Goal: Task Accomplishment & Management: Use online tool/utility

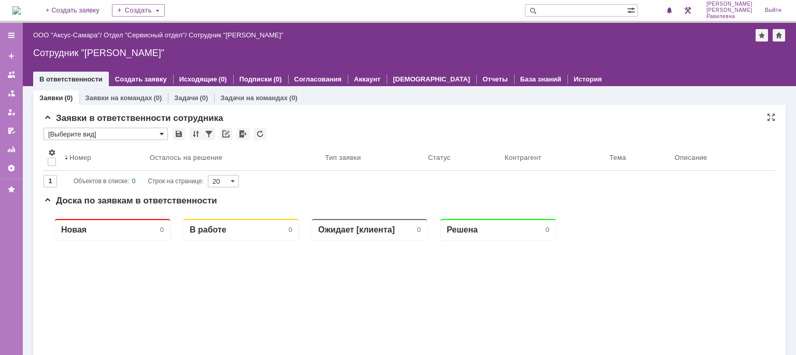
click at [162, 133] on span at bounding box center [162, 134] width 4 height 8
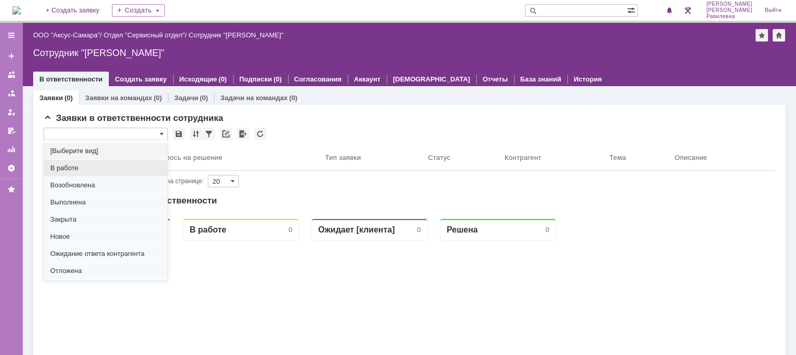
click at [143, 164] on span "В работе" at bounding box center [105, 168] width 111 height 8
type input "В работе"
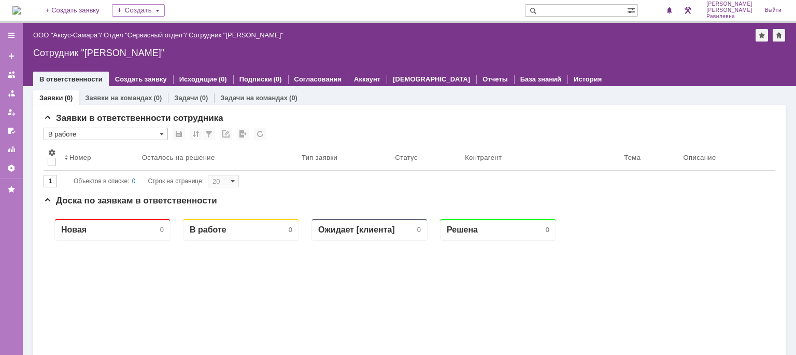
type input "100"
click at [163, 135] on span at bounding box center [162, 134] width 4 height 8
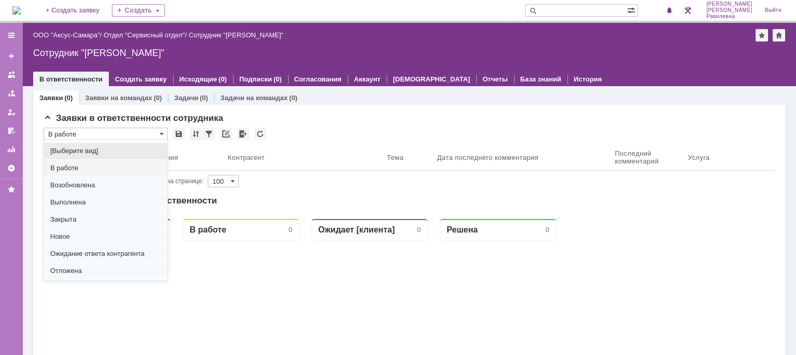
click at [108, 149] on span "[Выберите вид]" at bounding box center [105, 151] width 111 height 8
type input "[Выберите вид]"
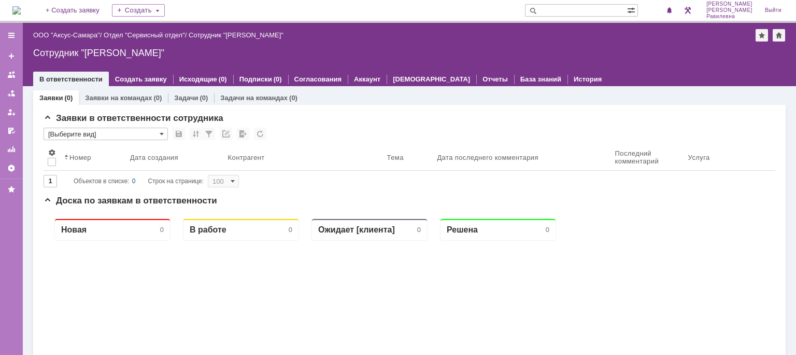
type input "20"
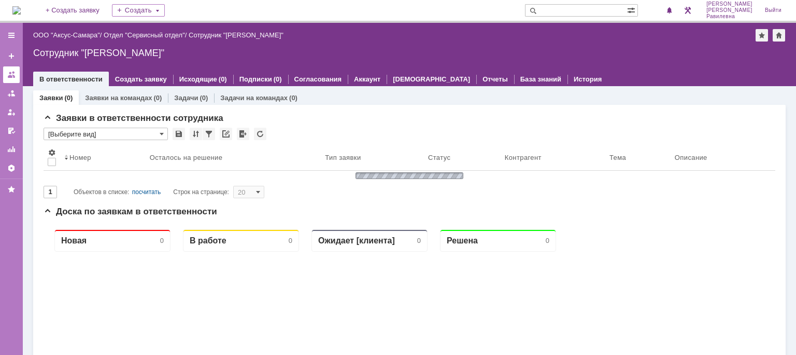
type input "[Выберите вид]"
